Goal: Transaction & Acquisition: Purchase product/service

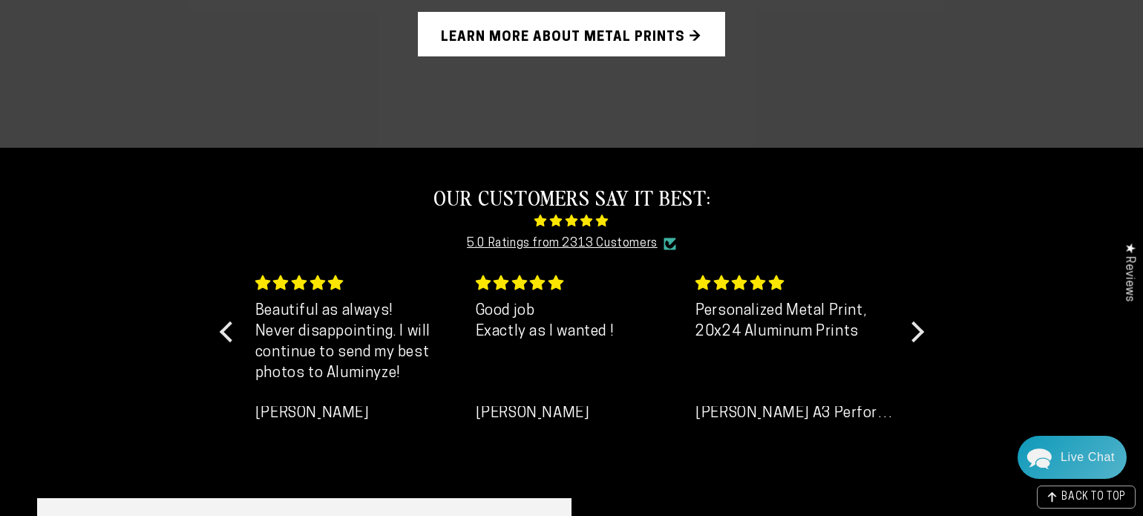
scroll to position [1285, 0]
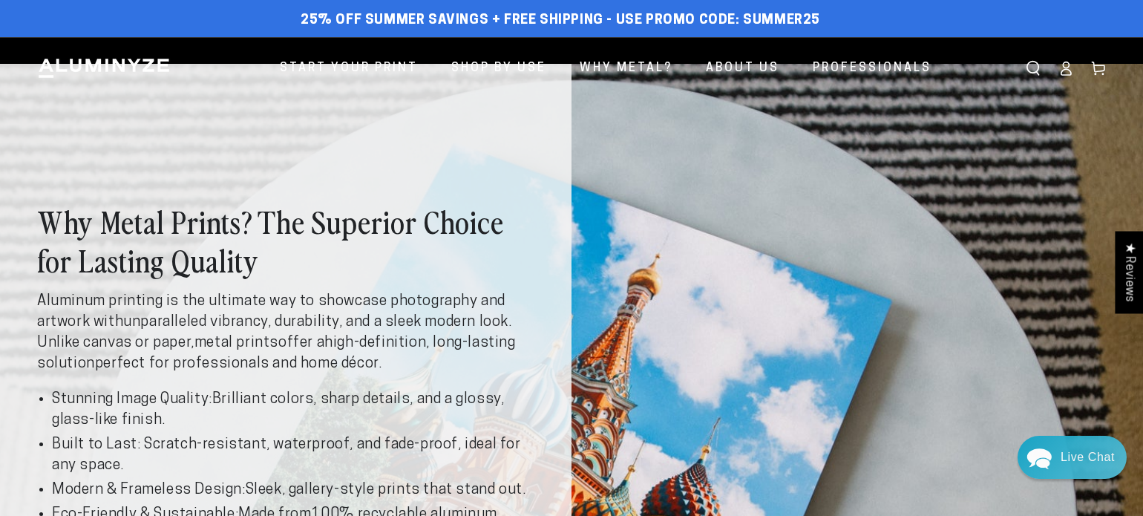
click at [613, 100] on header "Start Your Print Shop By Use Shop By Use For Home For Business" at bounding box center [571, 68] width 1143 height 63
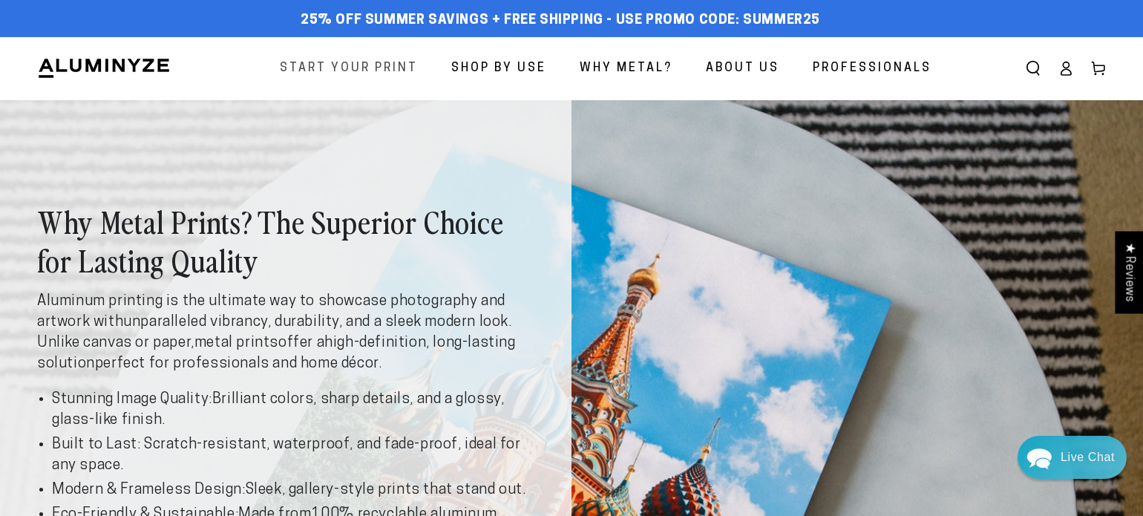
click at [316, 64] on span "Start Your Print" at bounding box center [349, 69] width 138 height 22
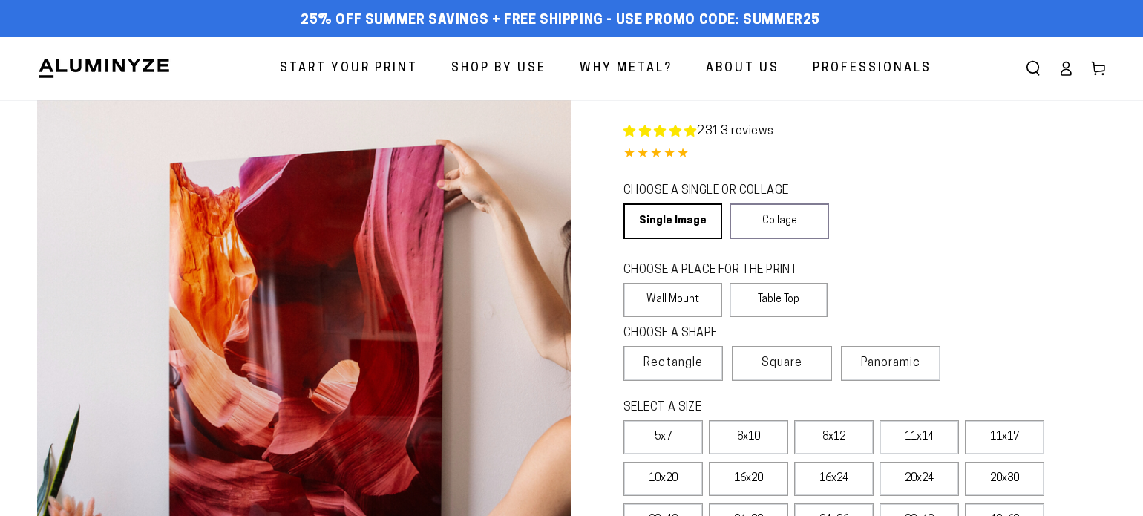
select select "**********"
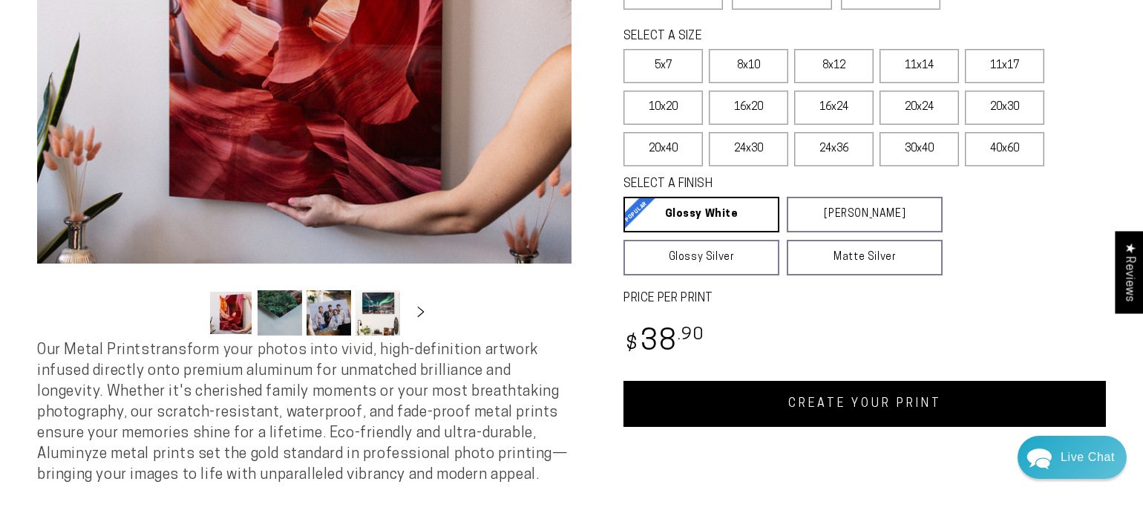
scroll to position [370, 0]
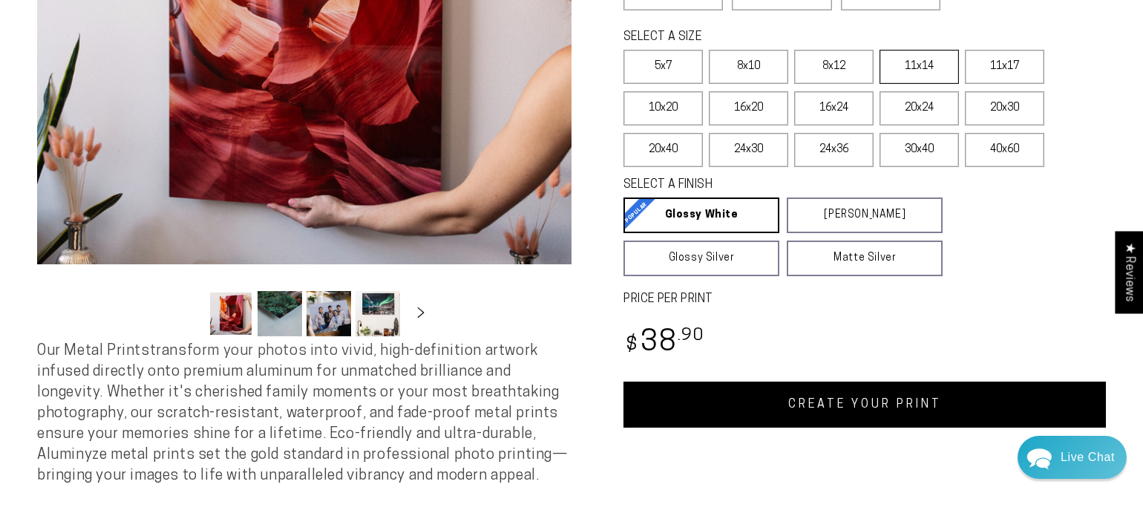
click at [935, 84] on label "11x14" at bounding box center [918, 67] width 79 height 34
